Goal: Navigation & Orientation: Find specific page/section

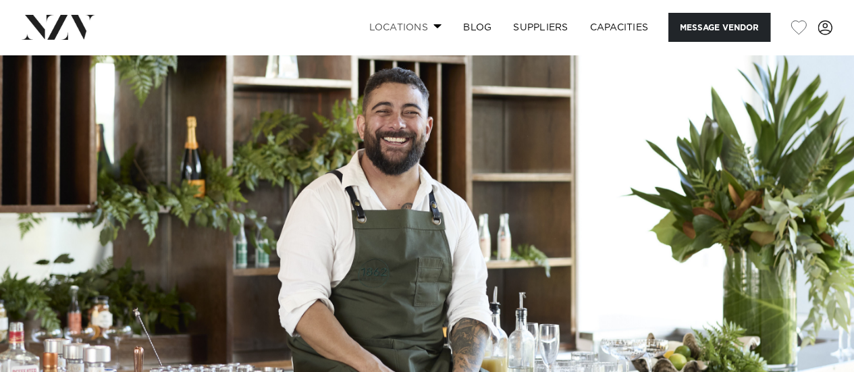
click at [423, 32] on link "Locations" at bounding box center [405, 27] width 94 height 29
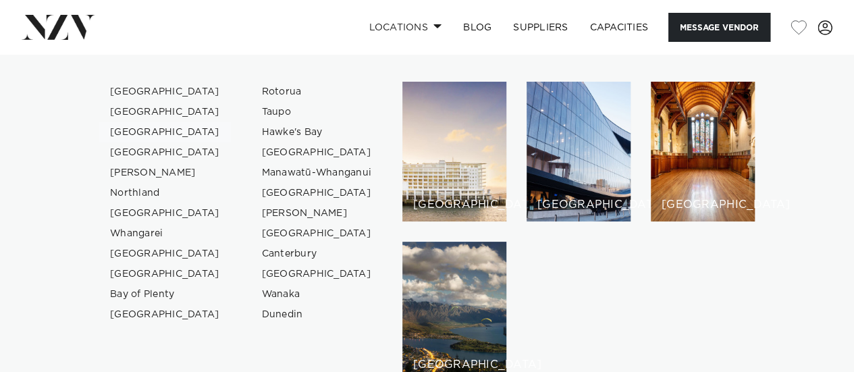
click at [149, 133] on link "[GEOGRAPHIC_DATA]" at bounding box center [165, 132] width 132 height 20
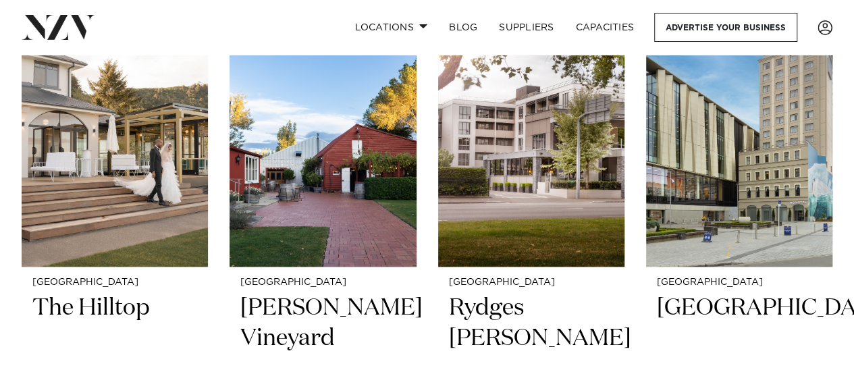
scroll to position [558, 0]
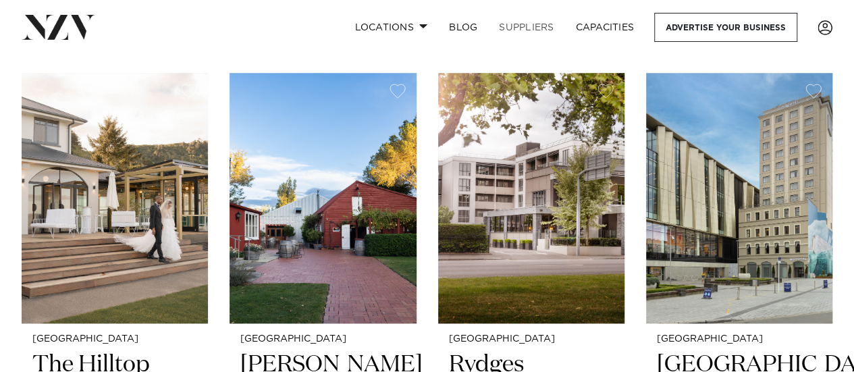
click at [536, 32] on link "SUPPLIERS" at bounding box center [526, 27] width 76 height 29
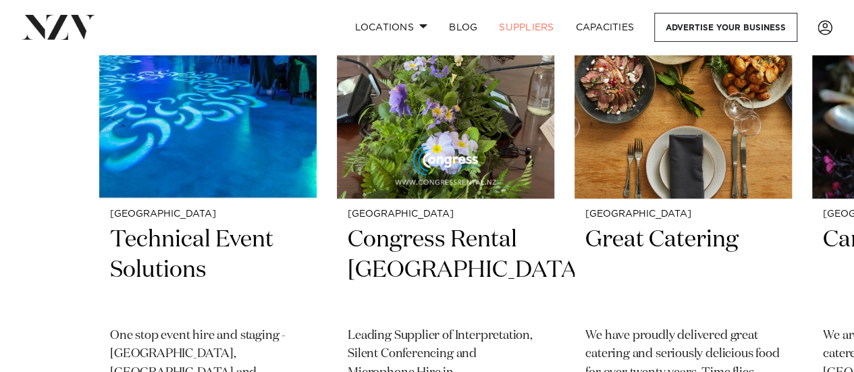
scroll to position [596, 0]
